Goal: Task Accomplishment & Management: Use online tool/utility

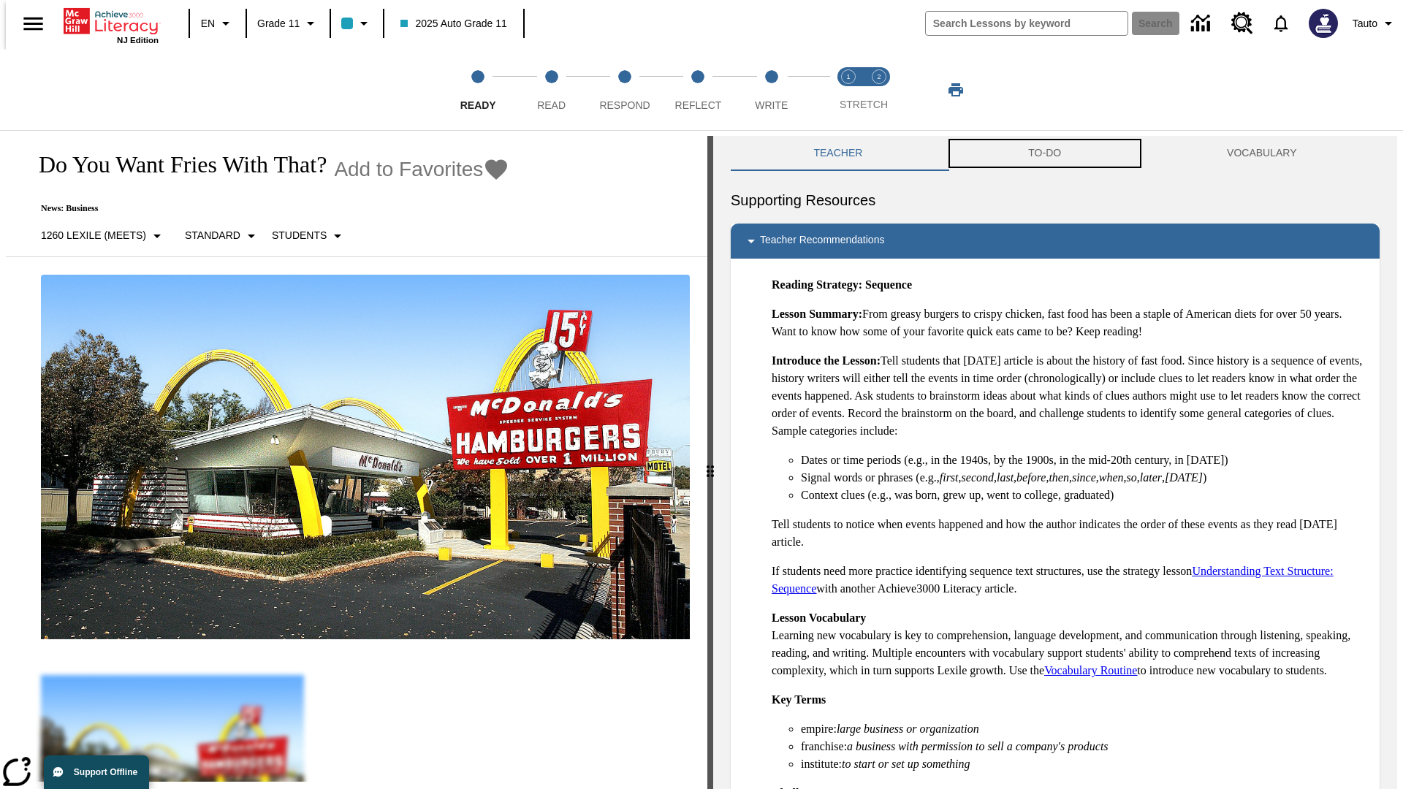
click at [1045, 153] on button "TO-DO" at bounding box center [1045, 153] width 199 height 35
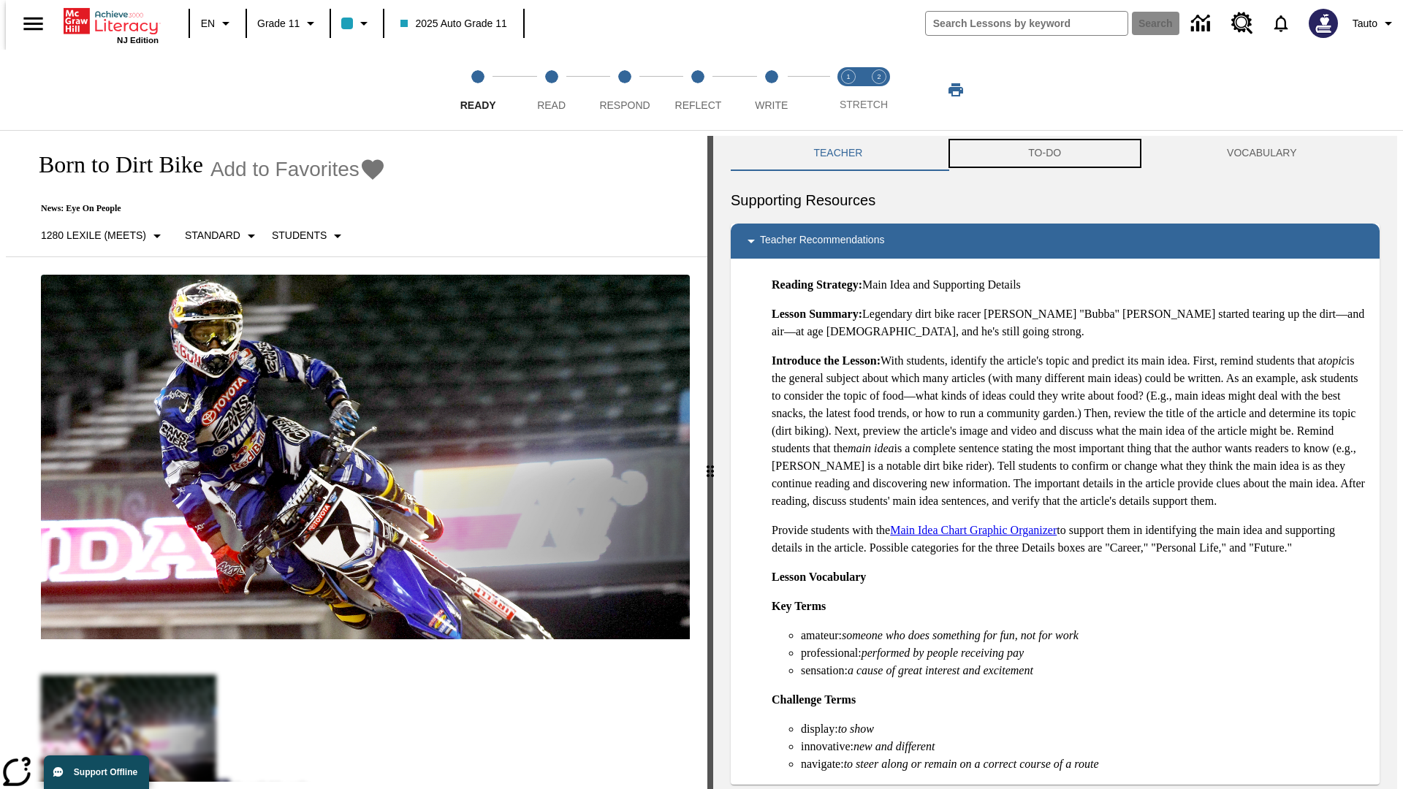
click at [1045, 153] on button "TO-DO" at bounding box center [1045, 153] width 199 height 35
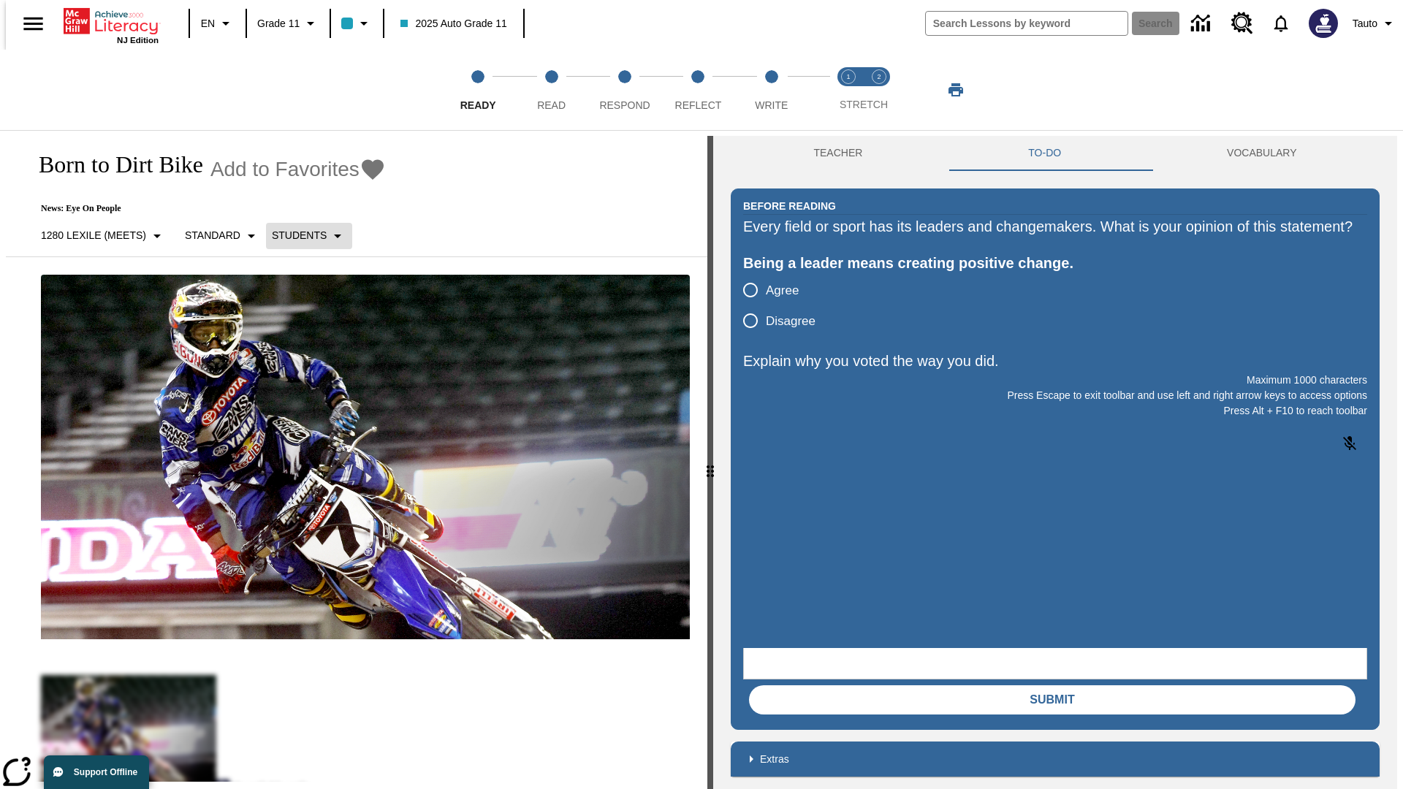
click at [300, 235] on p "Students" at bounding box center [299, 235] width 55 height 15
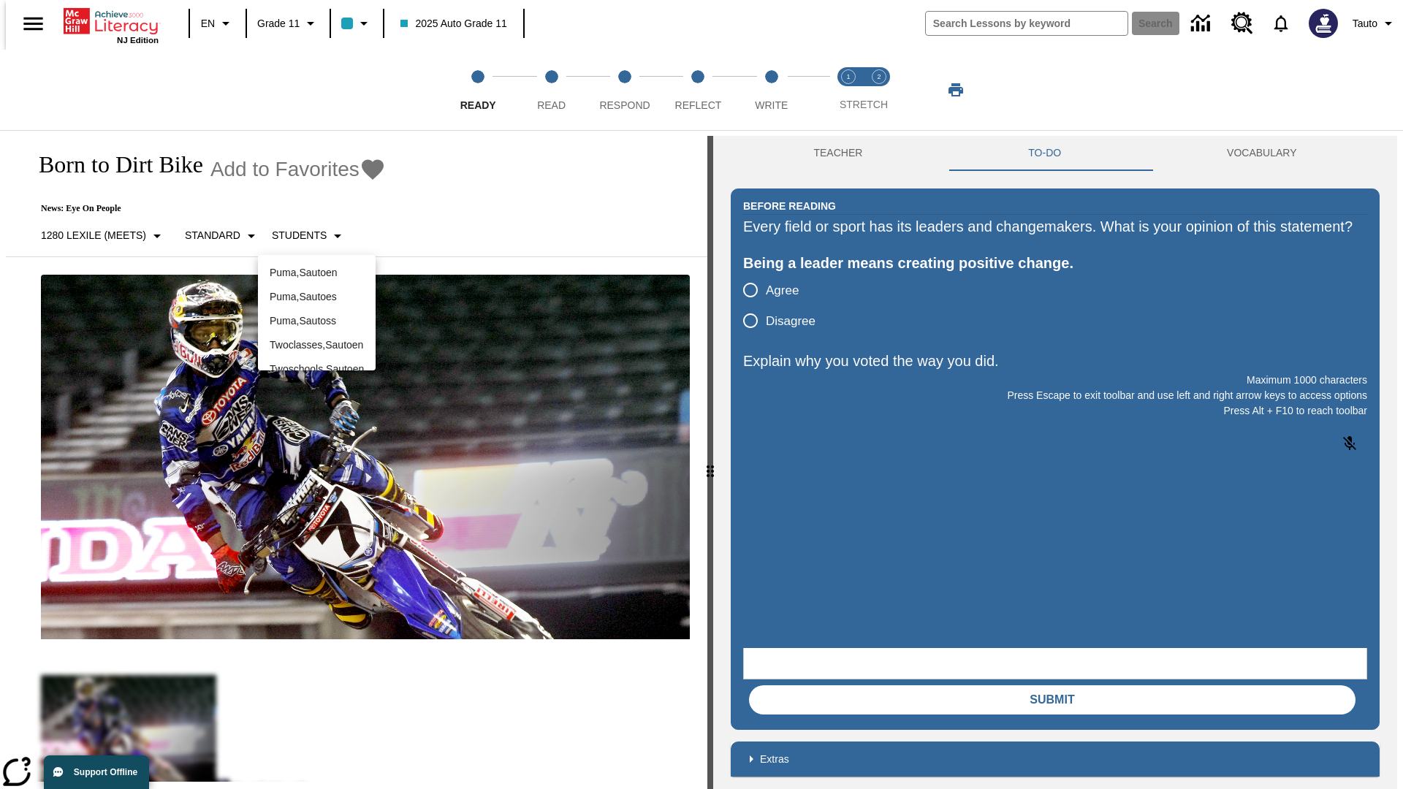
click at [702, 395] on div at bounding box center [701, 394] width 1403 height 789
